Goal: Transaction & Acquisition: Purchase product/service

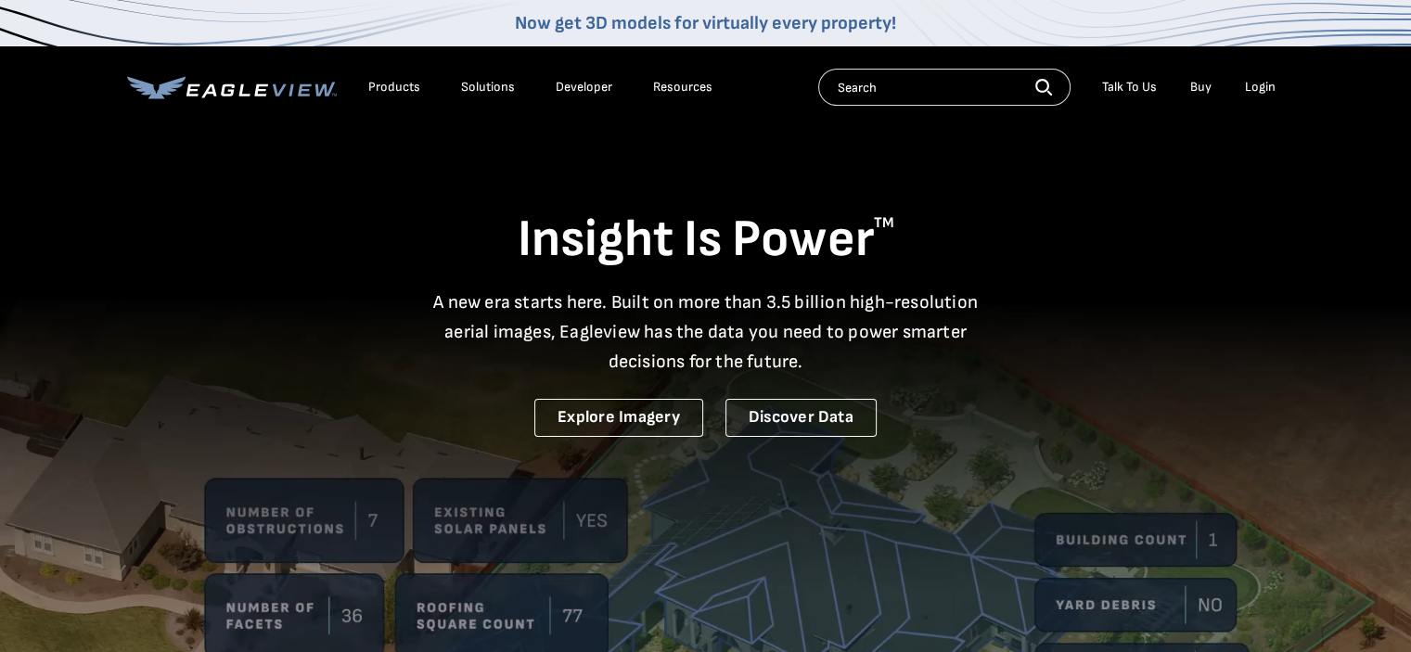
click at [1259, 84] on div "Login" at bounding box center [1260, 87] width 31 height 17
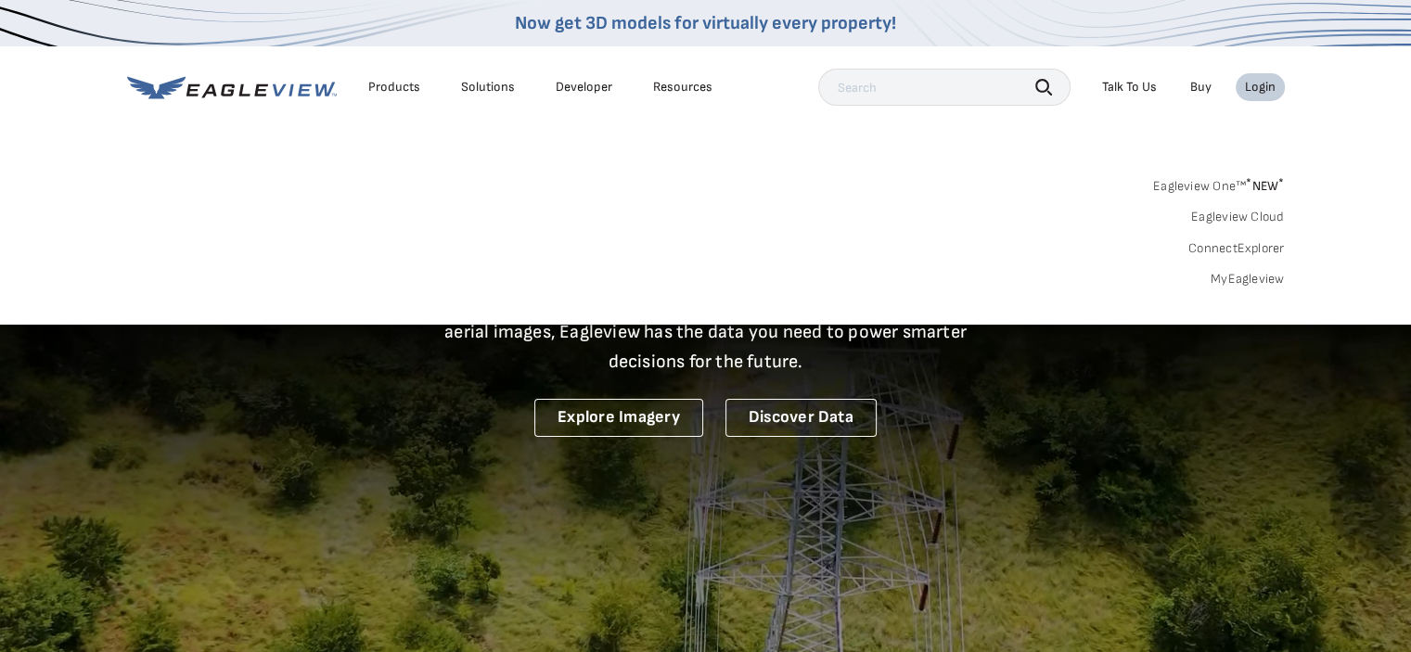
click at [1271, 88] on div "Login" at bounding box center [1260, 87] width 31 height 17
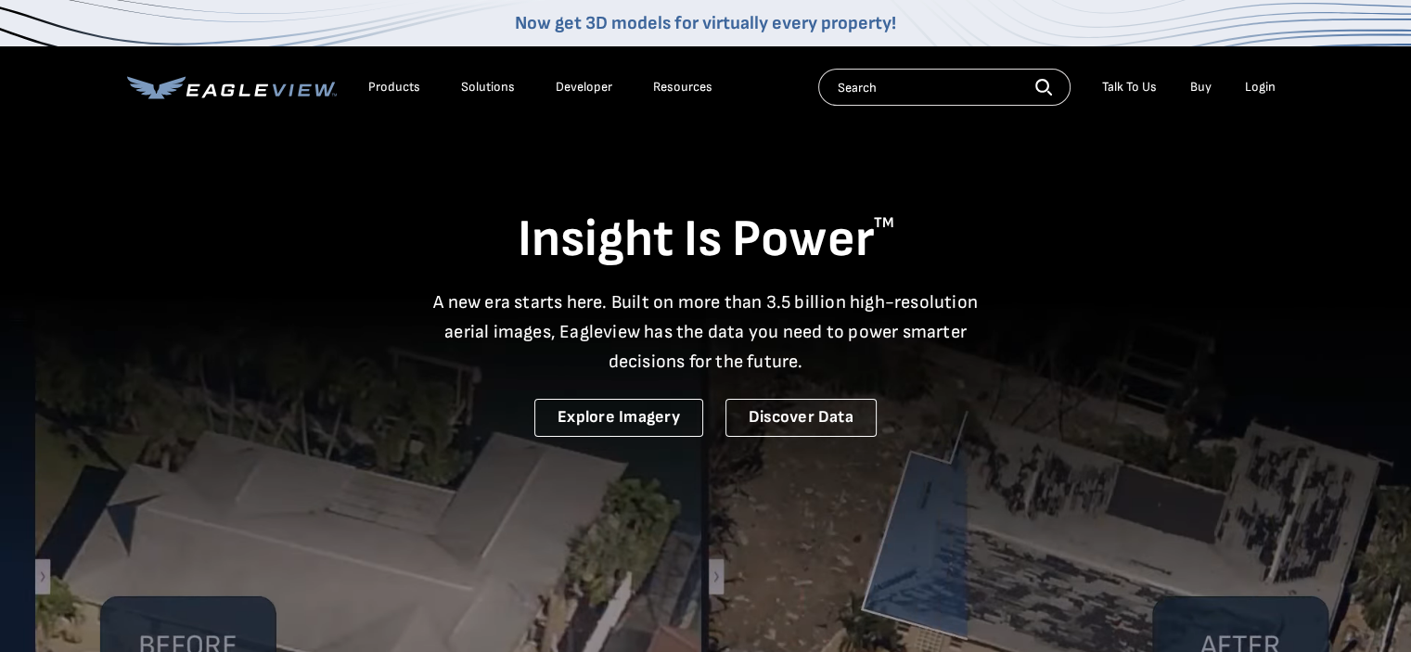
click at [1261, 81] on div "Login" at bounding box center [1260, 87] width 31 height 17
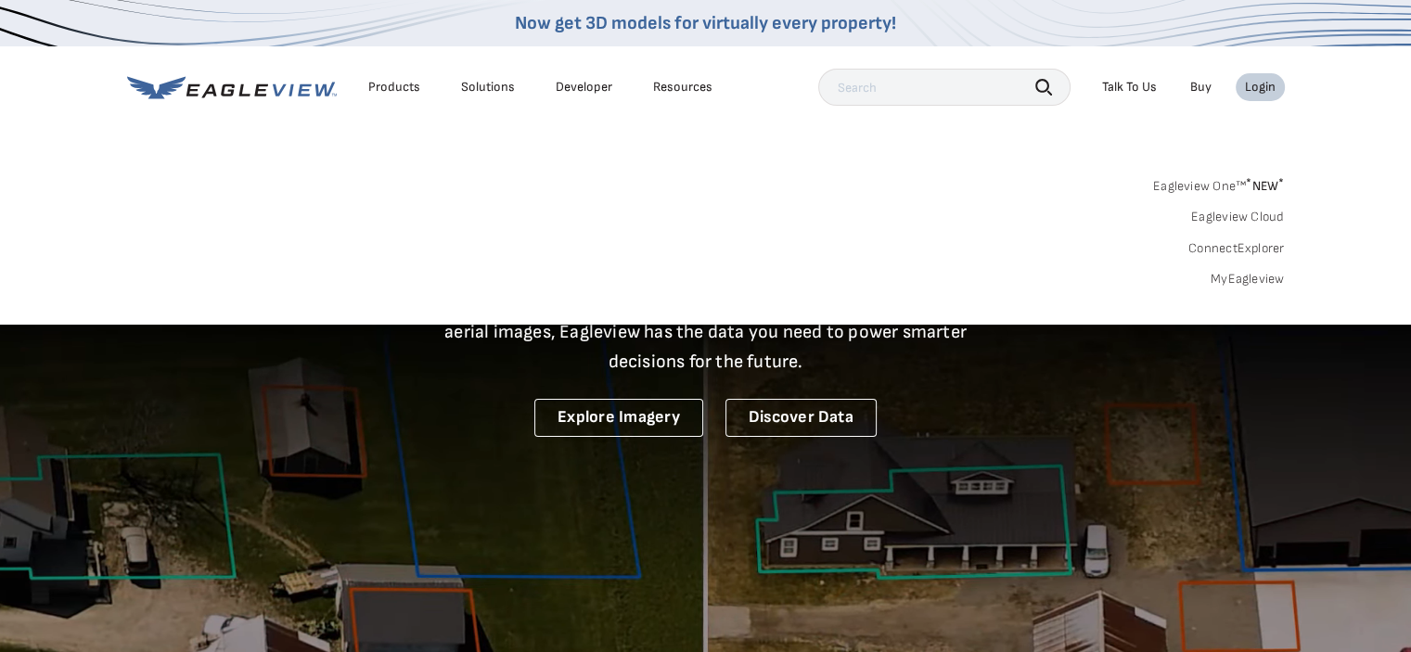
click at [1268, 278] on link "MyEagleview" at bounding box center [1247, 279] width 74 height 17
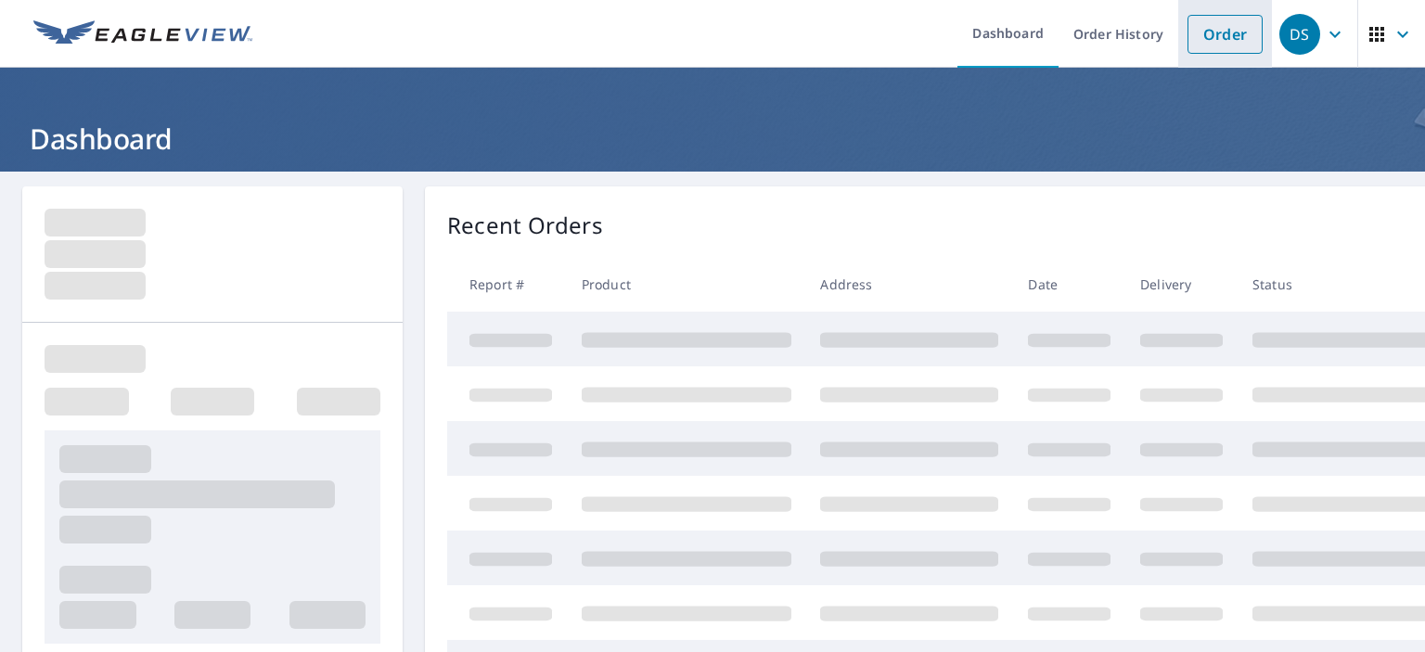
click at [1191, 30] on link "Order" at bounding box center [1224, 34] width 75 height 39
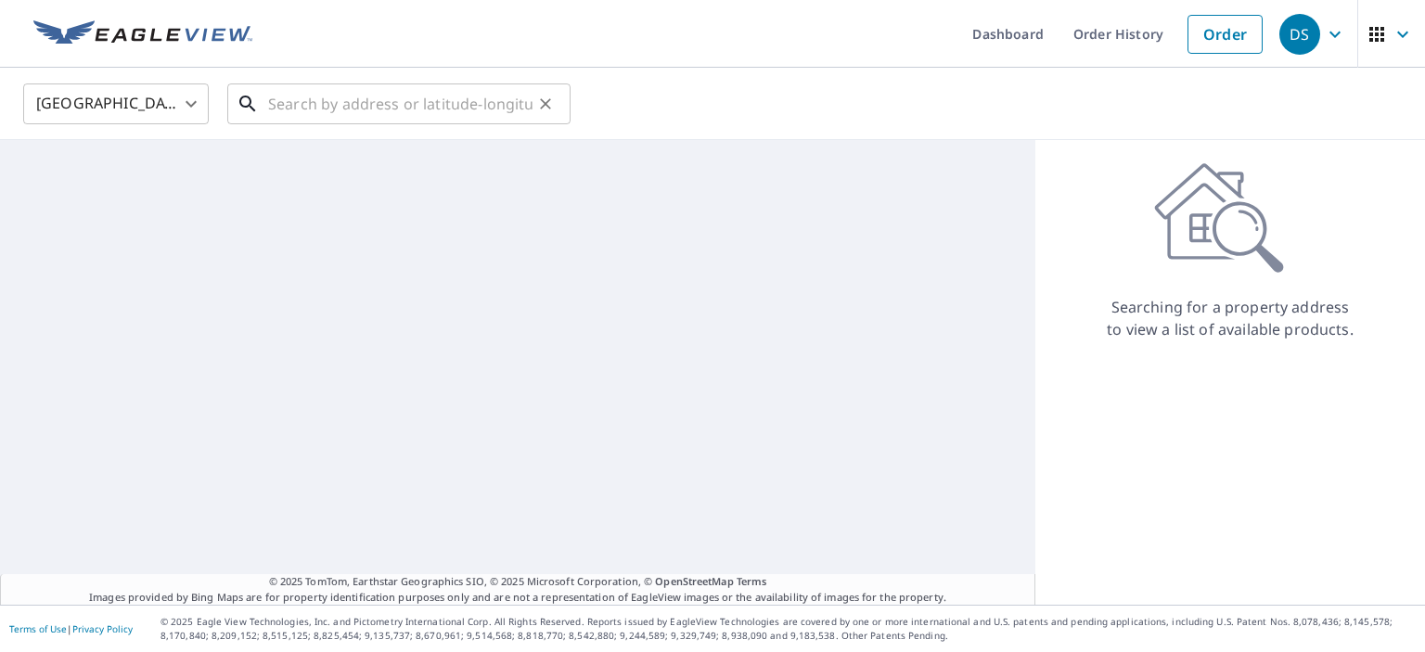
click at [464, 100] on input "text" at bounding box center [400, 104] width 264 height 52
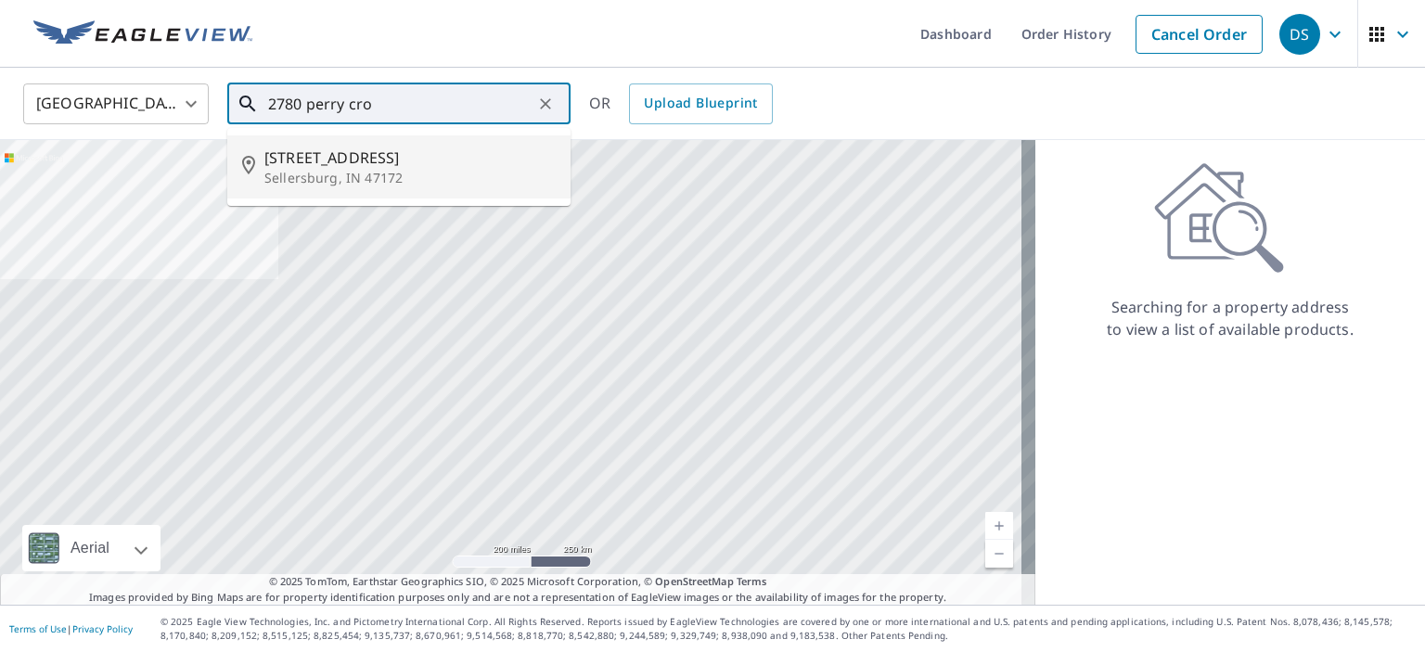
click at [440, 159] on span "[STREET_ADDRESS]" at bounding box center [409, 158] width 291 height 22
type input "[STREET_ADDRESS]"
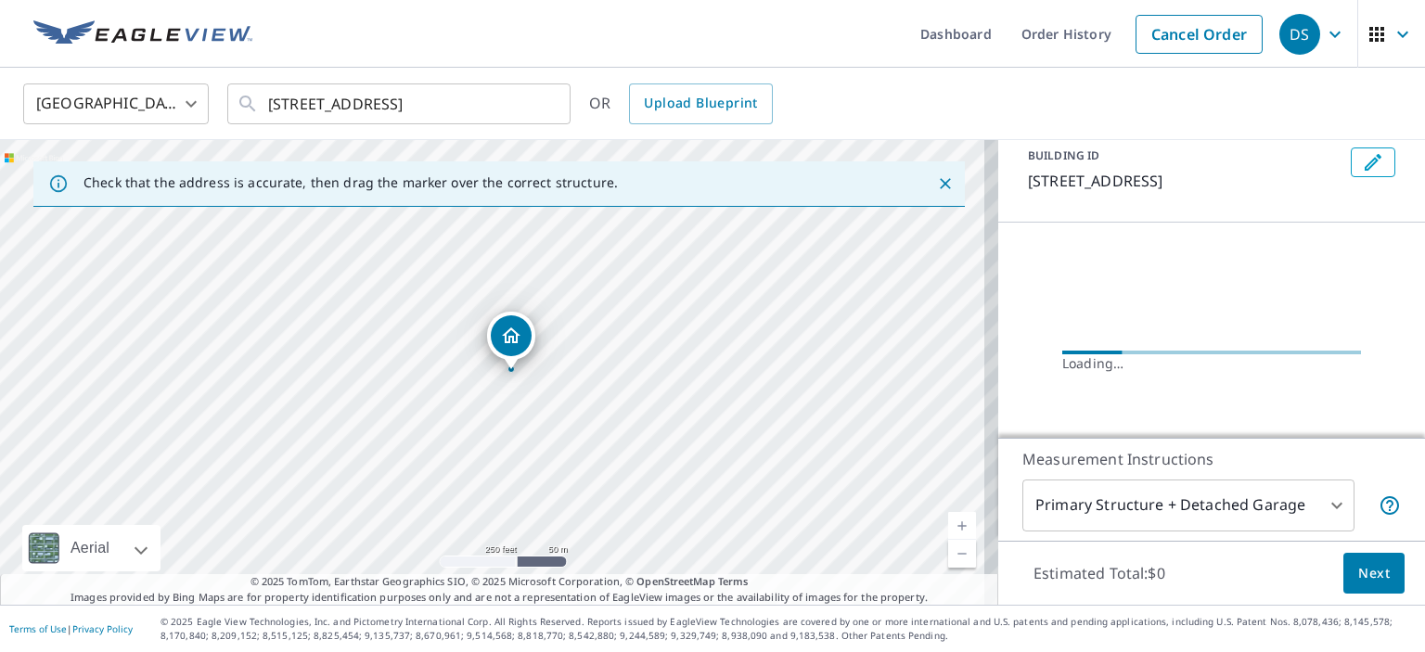
scroll to position [8, 0]
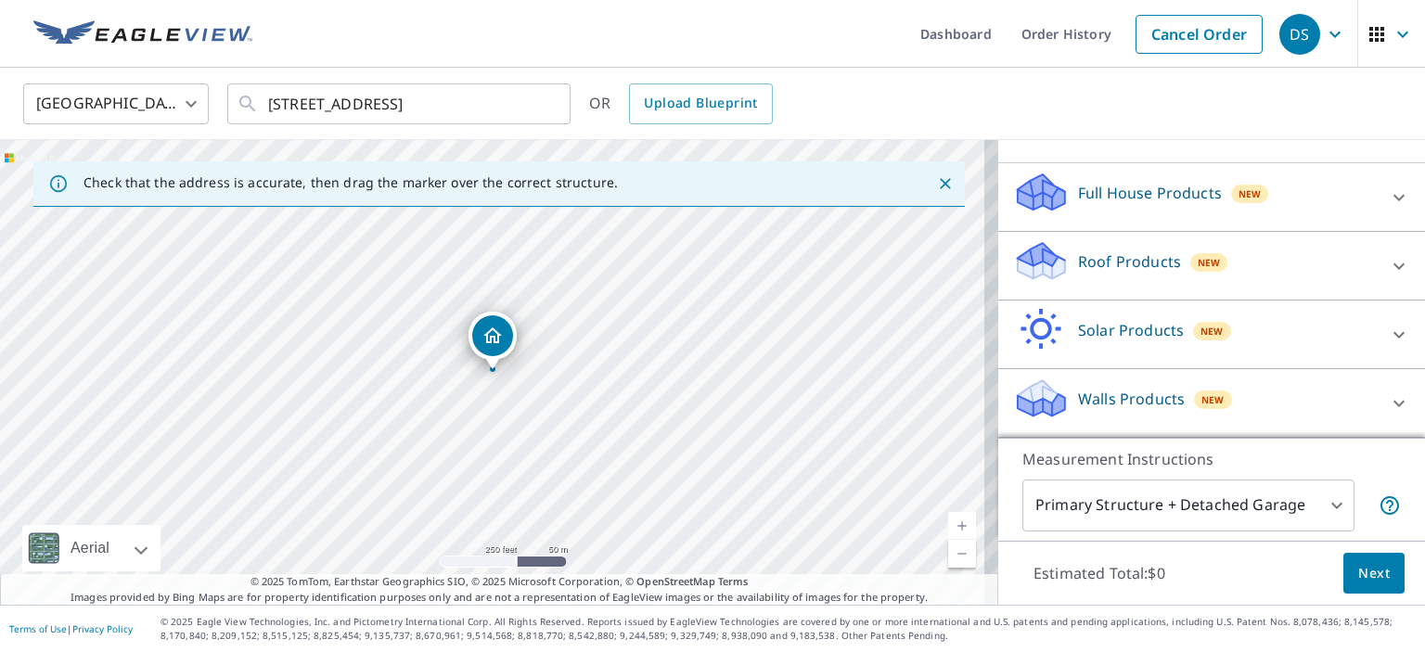
click at [1155, 268] on p "Roof Products" at bounding box center [1129, 261] width 103 height 22
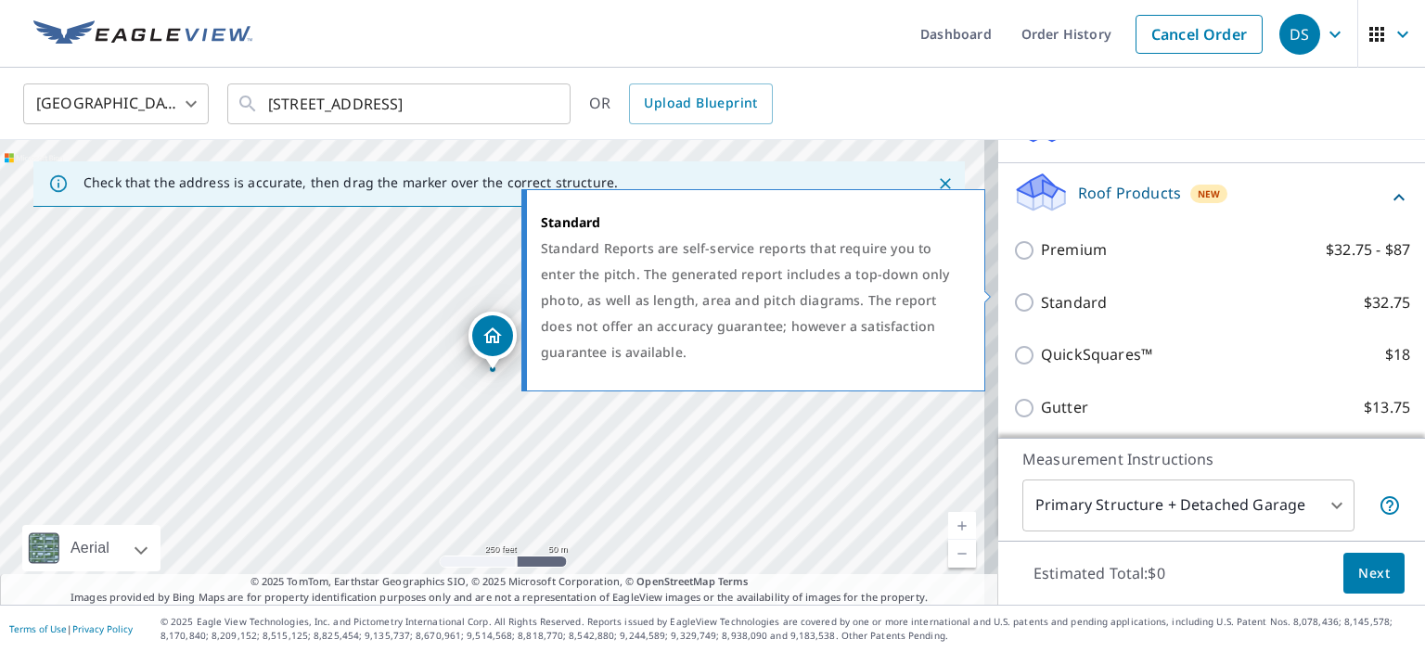
scroll to position [282, 0]
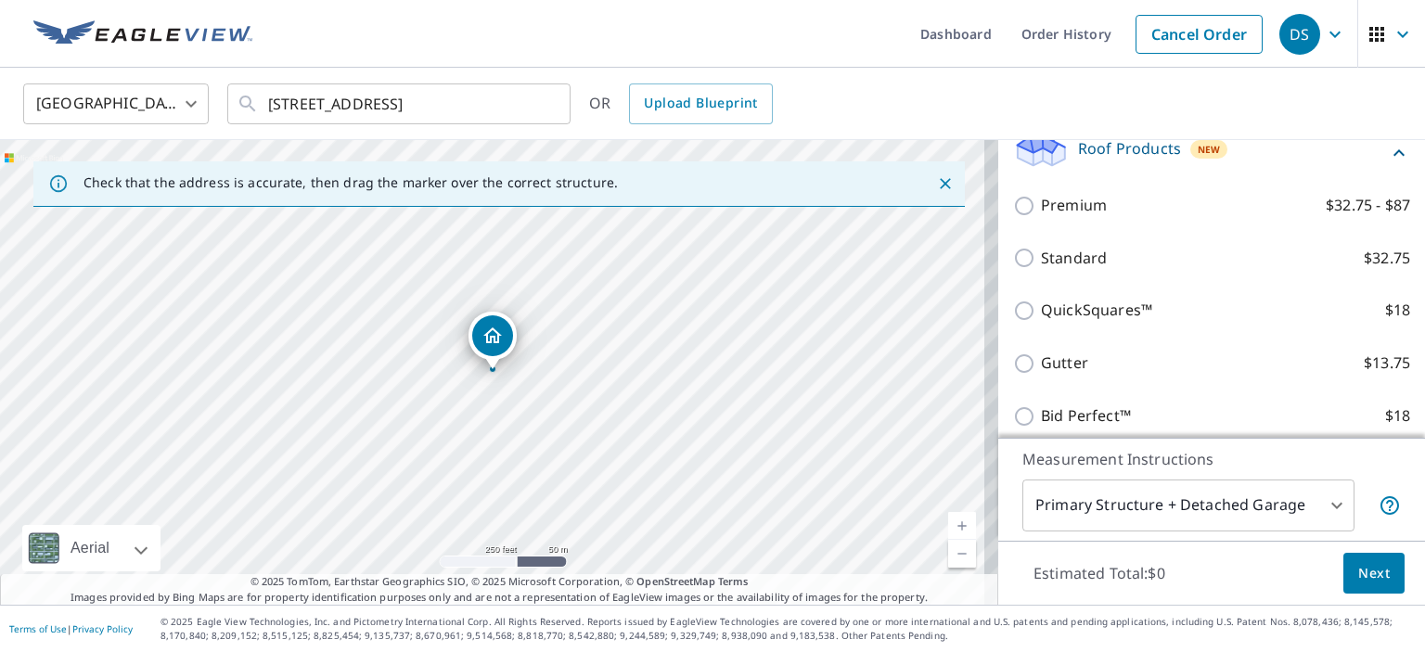
click at [1093, 322] on p "QuickSquares™" at bounding box center [1096, 310] width 111 height 23
click at [1041, 322] on input "QuickSquares™ $18" at bounding box center [1027, 311] width 28 height 22
checkbox input "true"
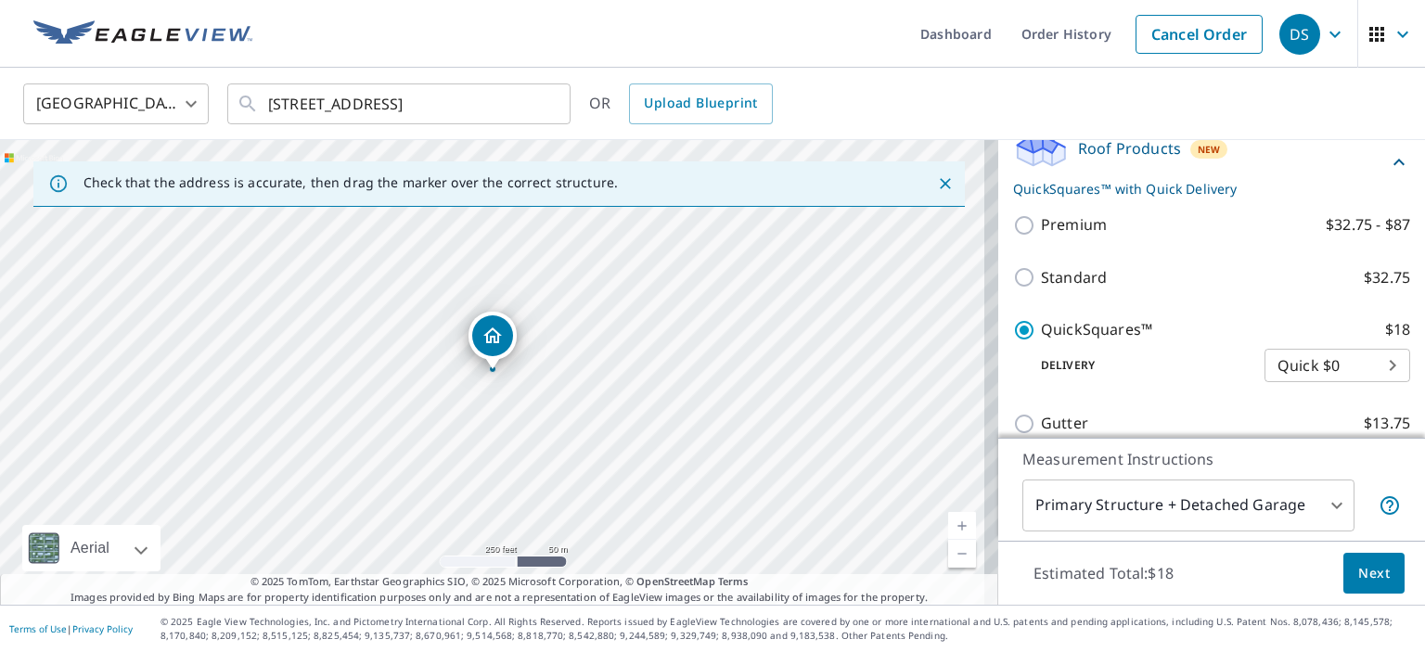
click at [1377, 559] on button "Next" at bounding box center [1373, 574] width 61 height 42
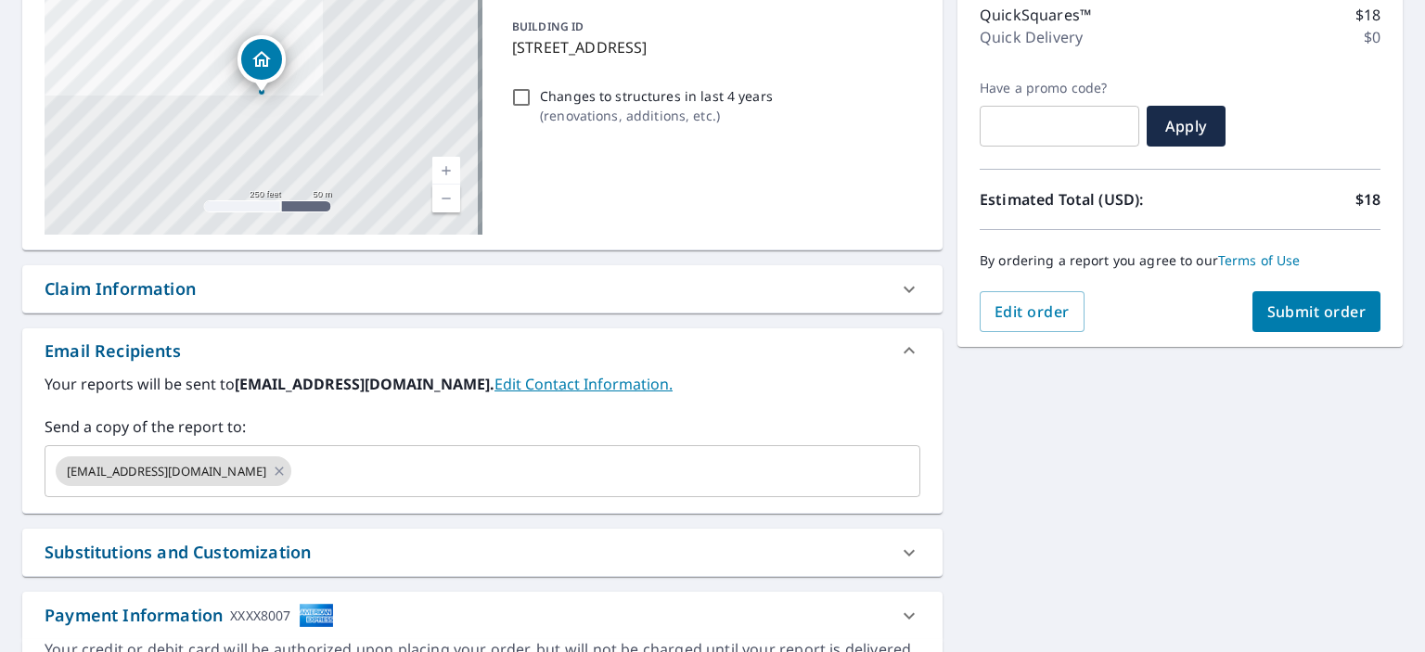
scroll to position [278, 0]
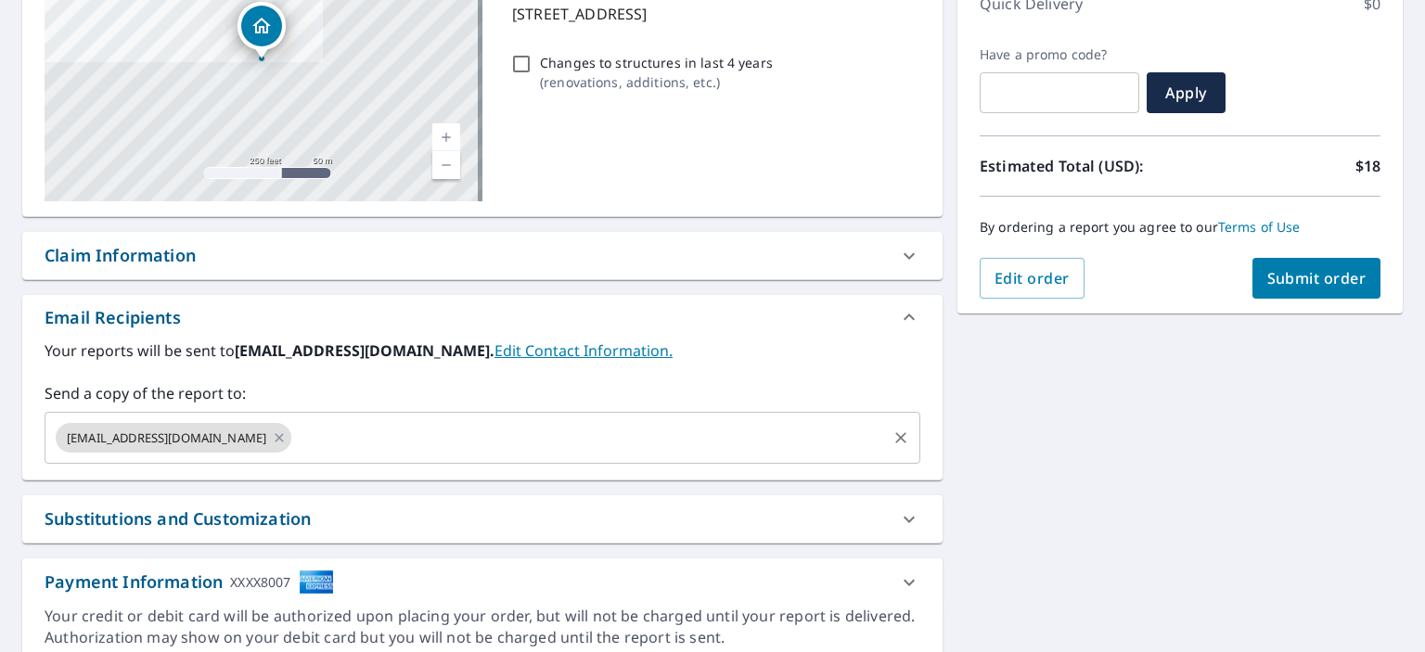
click at [376, 439] on input "text" at bounding box center [589, 437] width 590 height 35
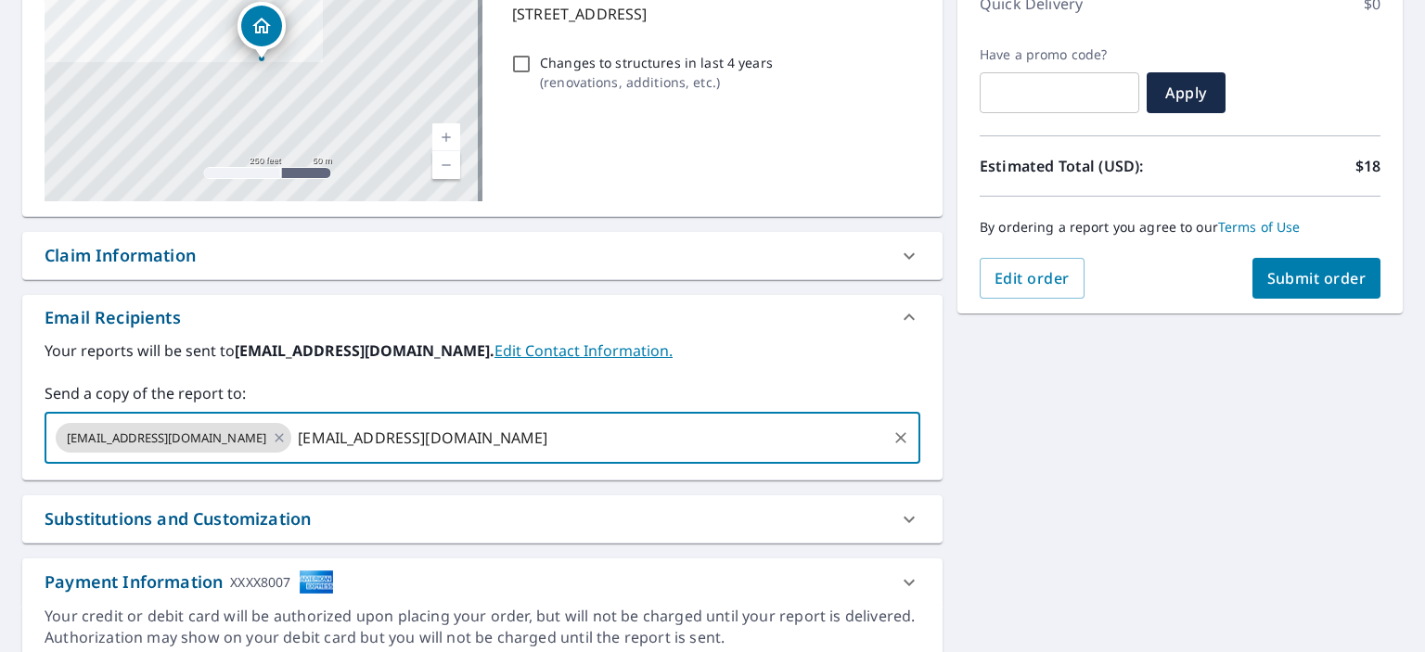
type input "[EMAIL_ADDRESS][DOMAIN_NAME]"
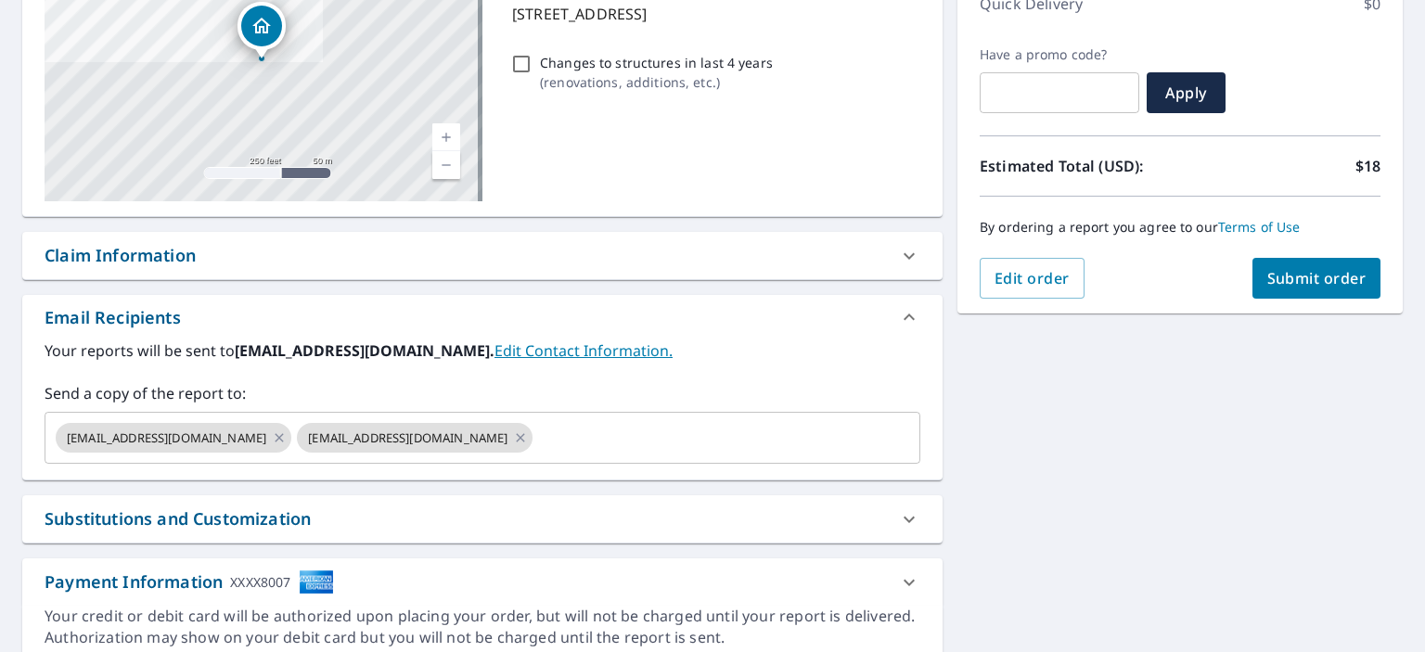
click at [1208, 380] on div "**********" at bounding box center [712, 286] width 1425 height 786
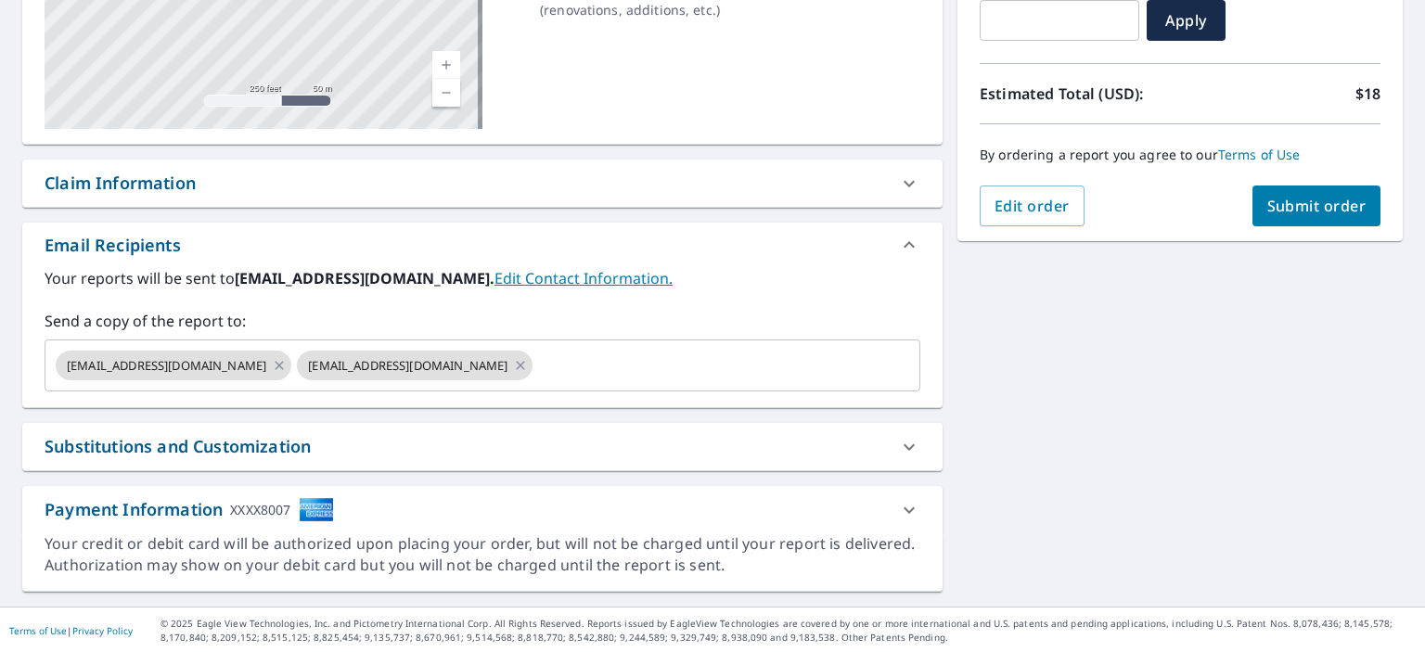
scroll to position [72, 0]
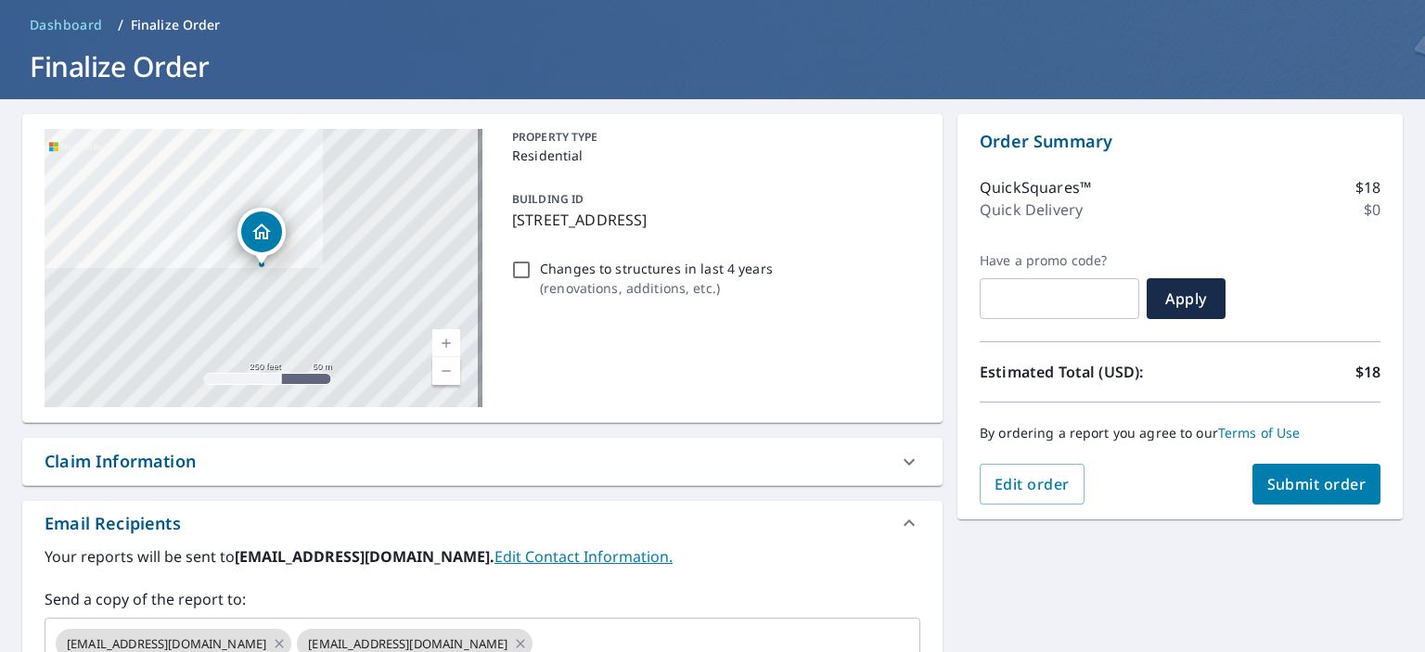
click at [1292, 482] on span "Submit order" at bounding box center [1316, 484] width 99 height 20
